Goal: Navigation & Orientation: Find specific page/section

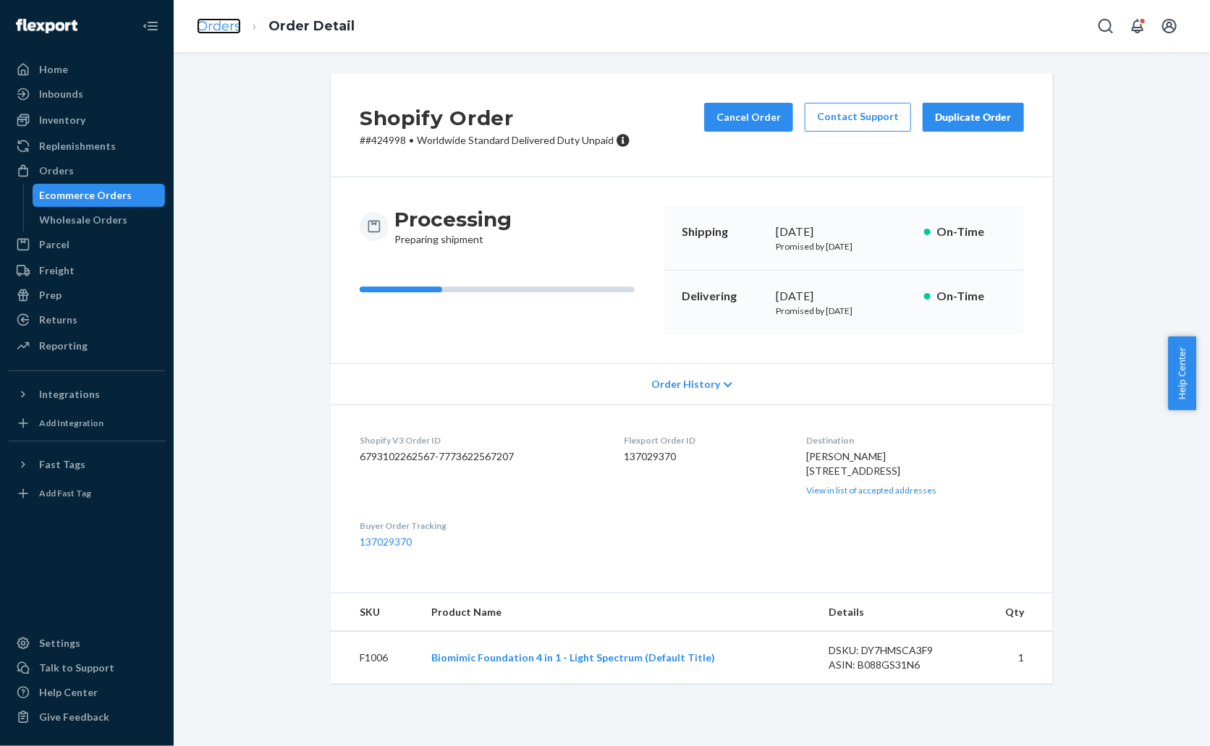
click at [222, 23] on link "Orders" at bounding box center [219, 26] width 44 height 16
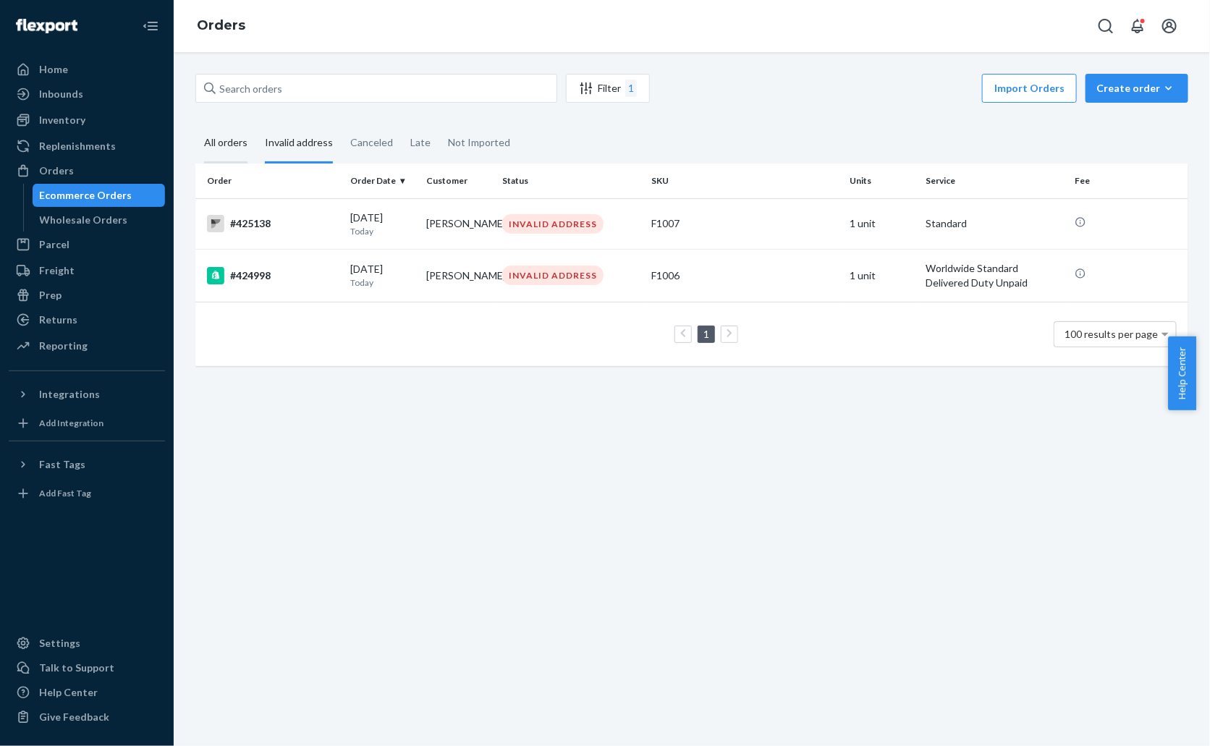
click at [221, 150] on div "All orders" at bounding box center [225, 144] width 43 height 40
click at [195, 124] on input "All orders" at bounding box center [195, 124] width 0 height 0
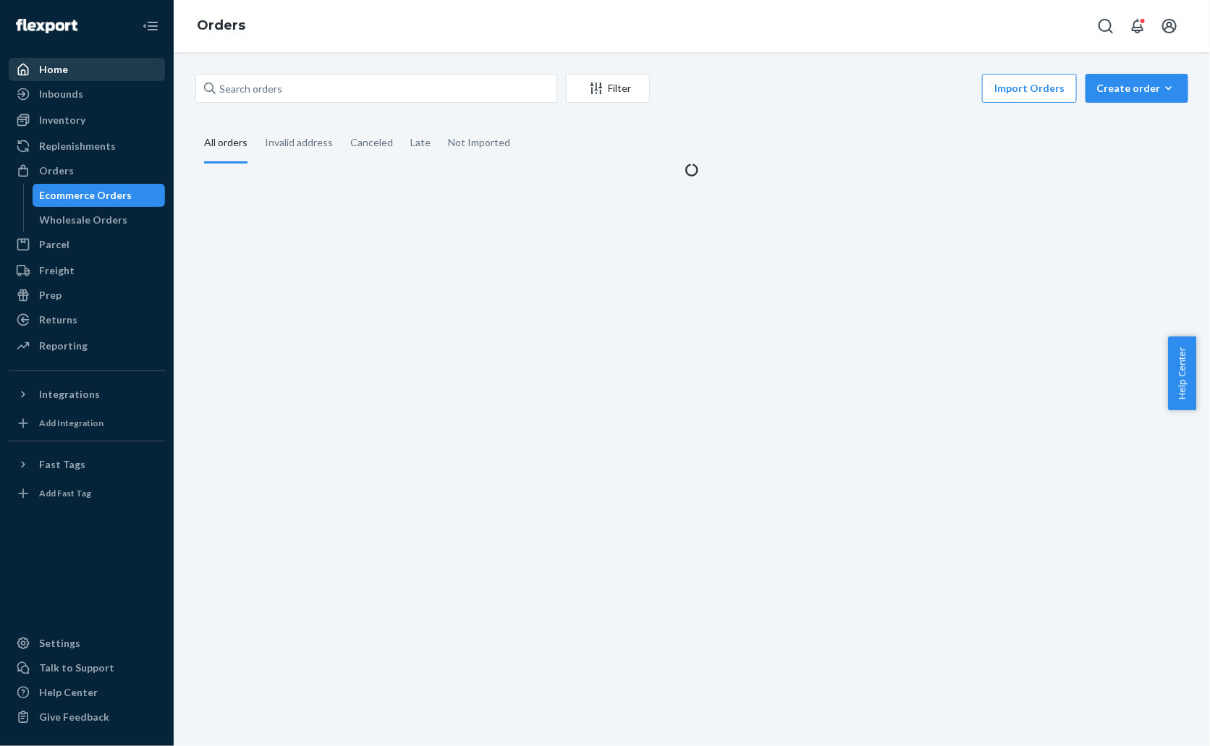
click at [64, 73] on div "Home" at bounding box center [53, 69] width 29 height 14
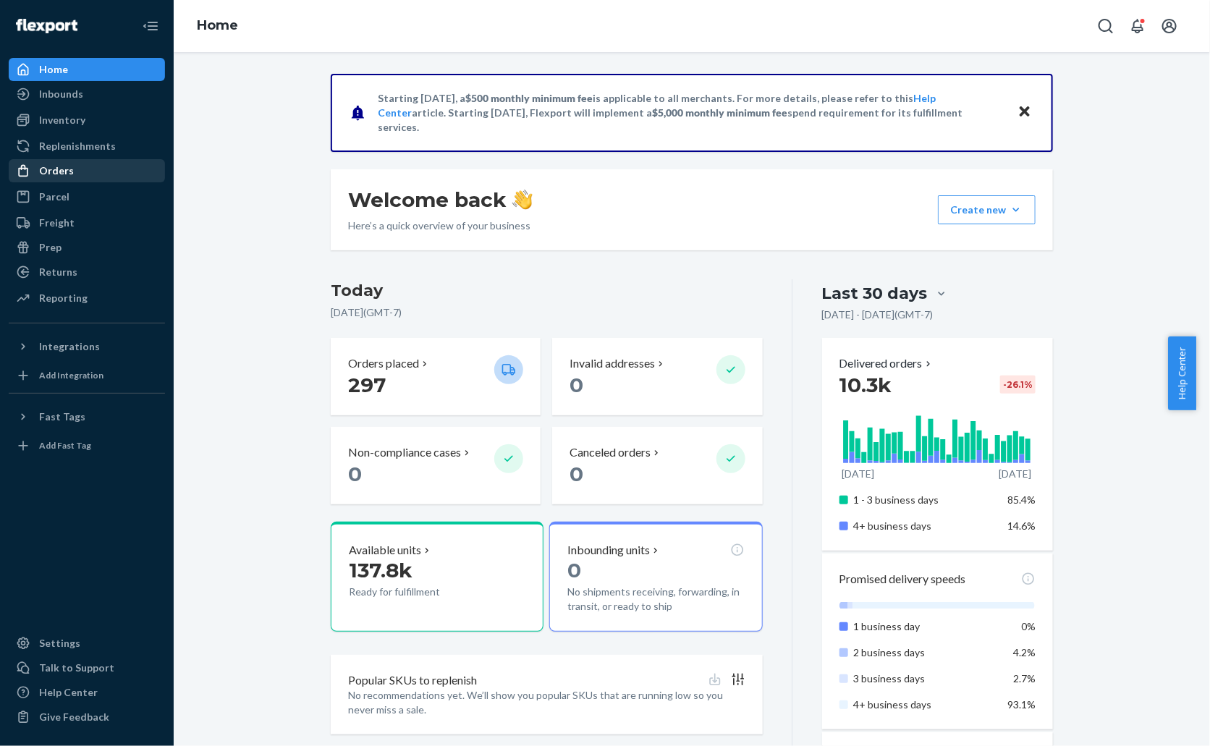
click at [62, 177] on div "Orders" at bounding box center [56, 171] width 35 height 14
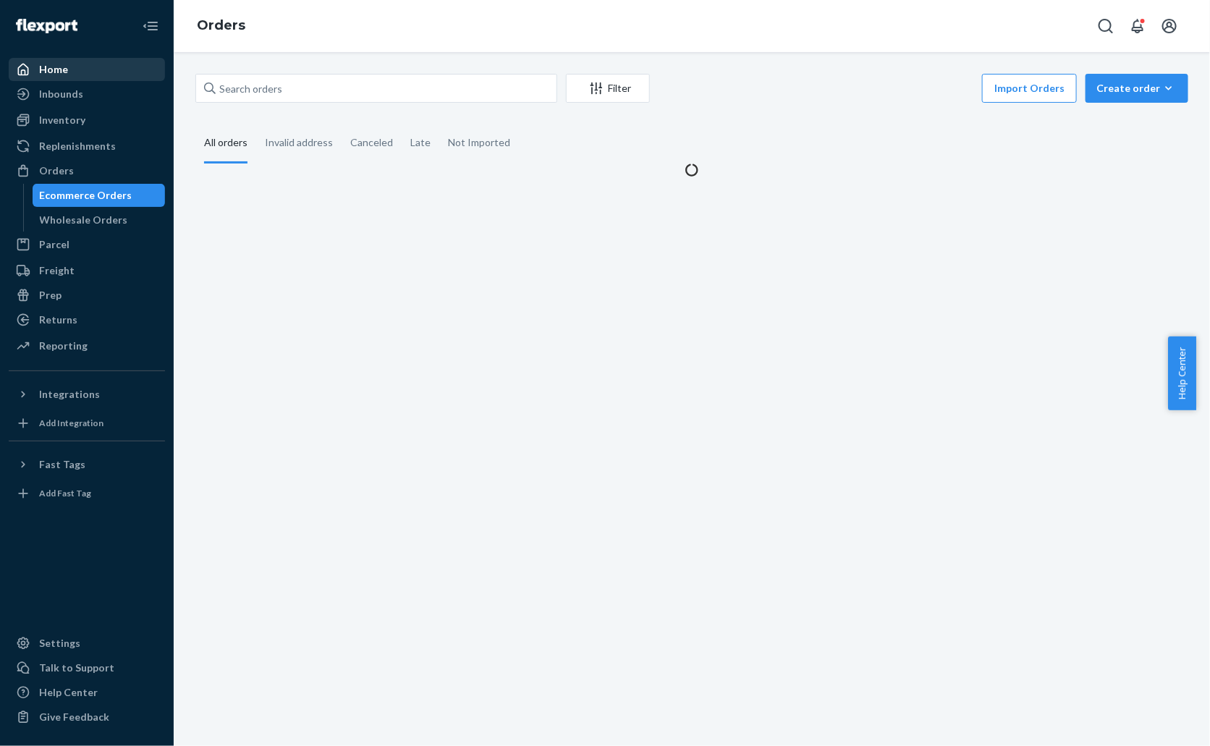
click at [75, 67] on div "Home" at bounding box center [86, 69] width 153 height 20
